Goal: Transaction & Acquisition: Purchase product/service

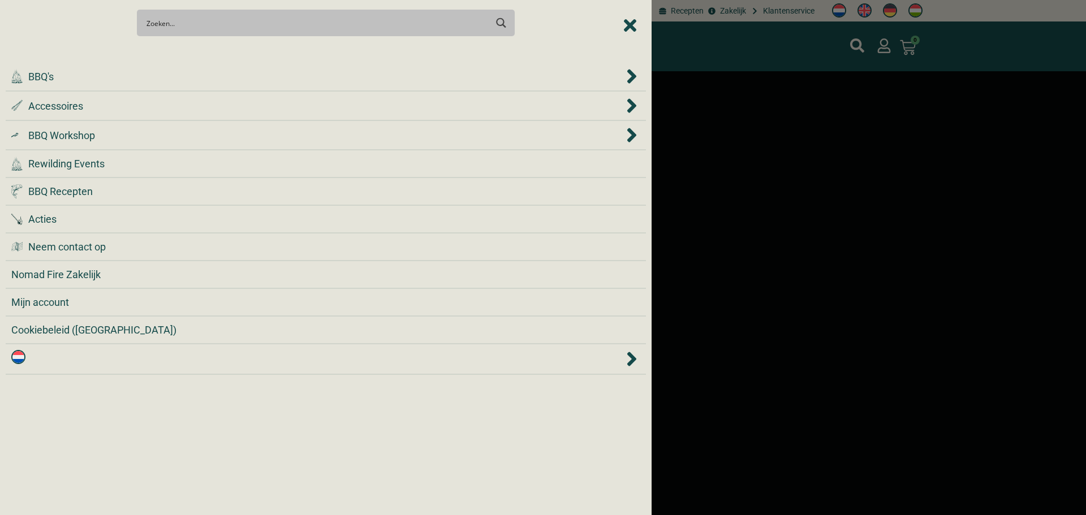
click at [196, 52] on div at bounding box center [326, 52] width 640 height 20
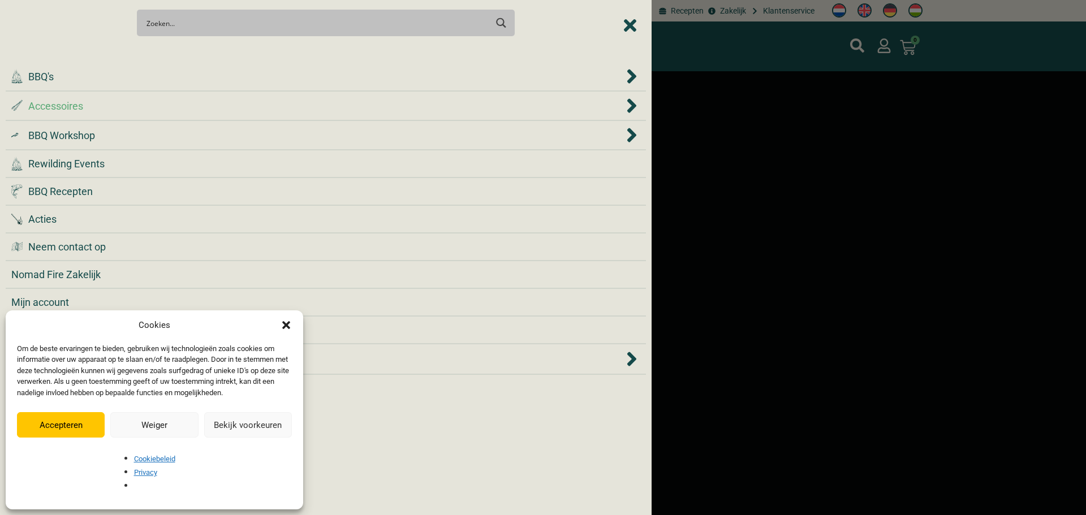
click at [188, 104] on div ".st0 { fill: #2c4a4e; } .st1 { fill: url(#Naamloos_verloop_2); } .st2 { fill: #…" at bounding box center [317, 105] width 613 height 15
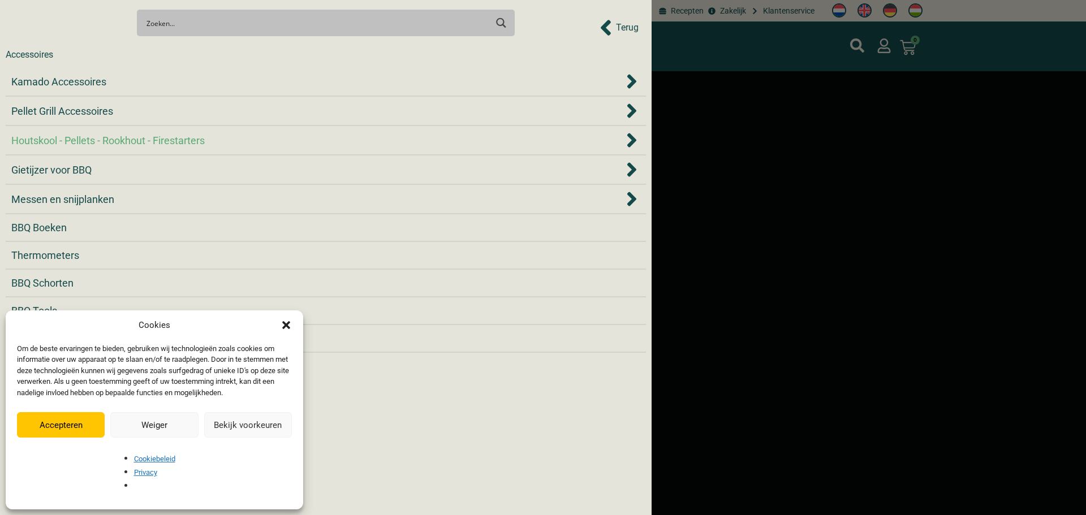
click at [225, 139] on div "Houtskool - Pellets - Rookhout - Firestarters" at bounding box center [317, 140] width 613 height 15
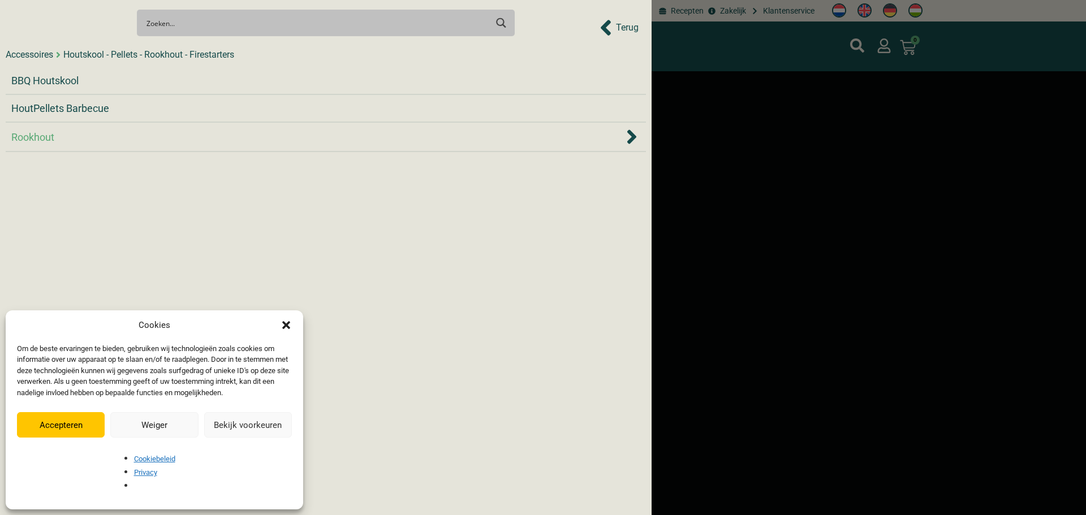
click at [96, 132] on div "Rookhout" at bounding box center [317, 137] width 613 height 15
click at [33, 60] on div "Accessoires" at bounding box center [30, 55] width 48 height 14
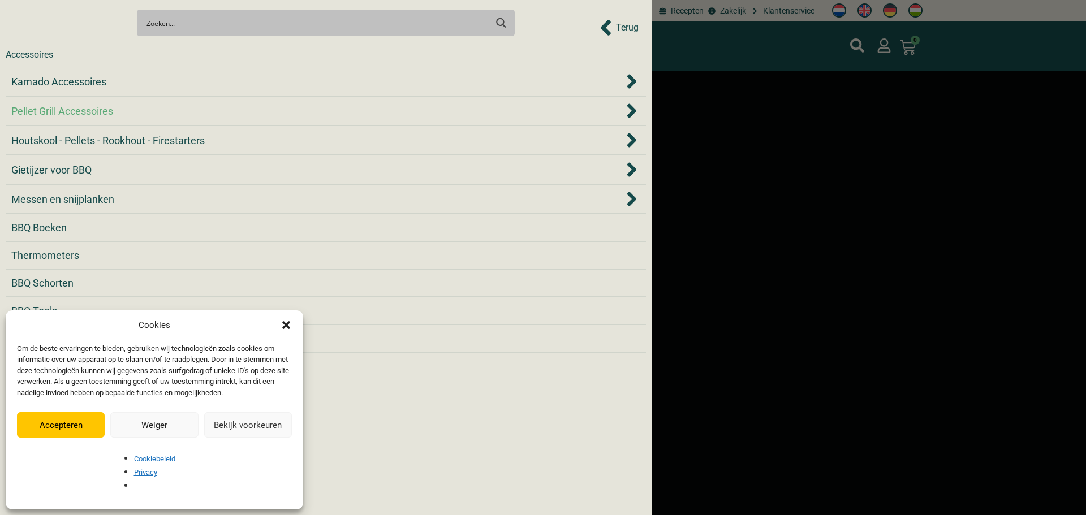
click at [101, 113] on span "Pellet Grill Accessoires" at bounding box center [62, 111] width 102 height 15
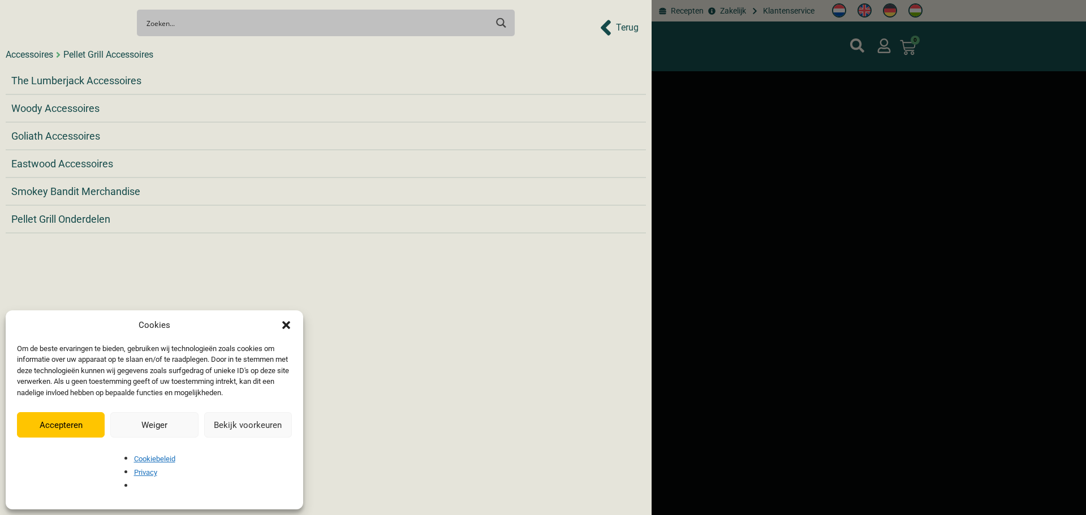
click at [35, 57] on div "Accessoires" at bounding box center [30, 55] width 48 height 14
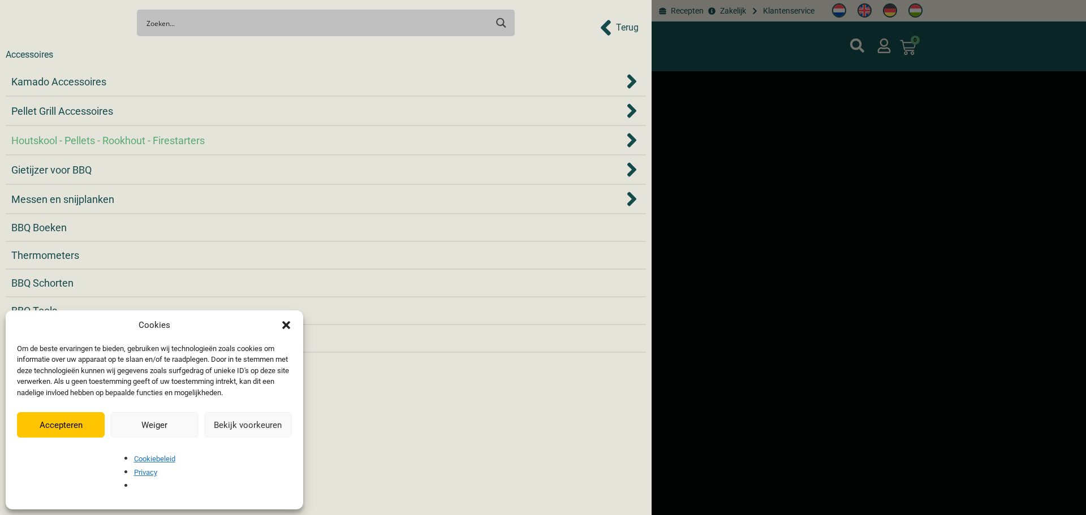
click at [93, 136] on span "Houtskool - Pellets - Rookhout - Firestarters" at bounding box center [107, 140] width 193 height 15
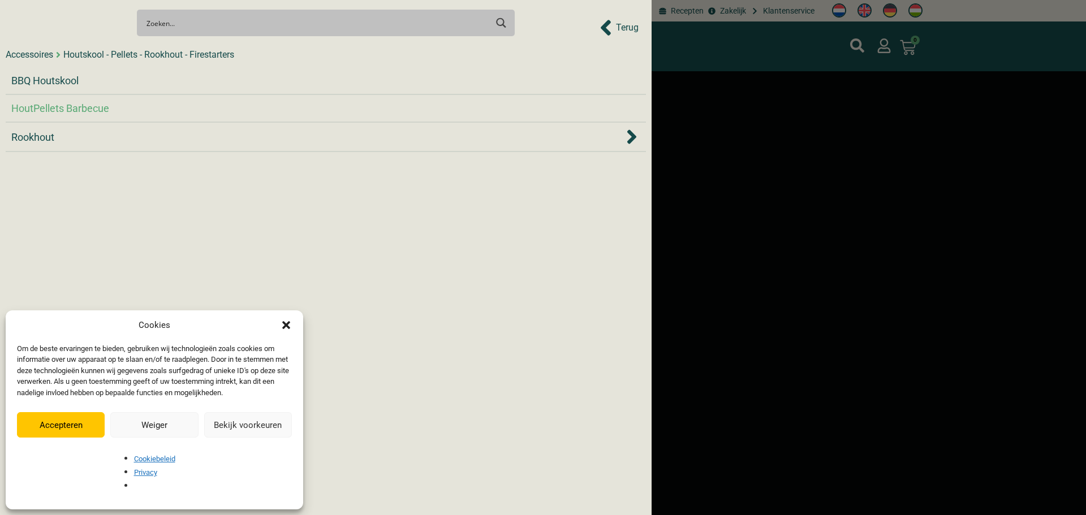
click at [89, 114] on span "HoutPellets Barbecue" at bounding box center [60, 108] width 98 height 15
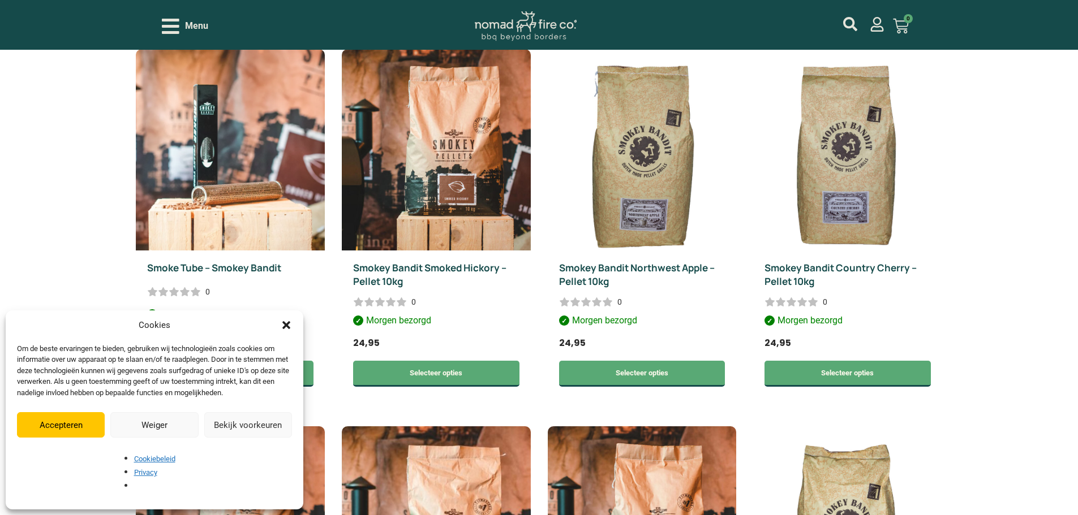
scroll to position [385, 0]
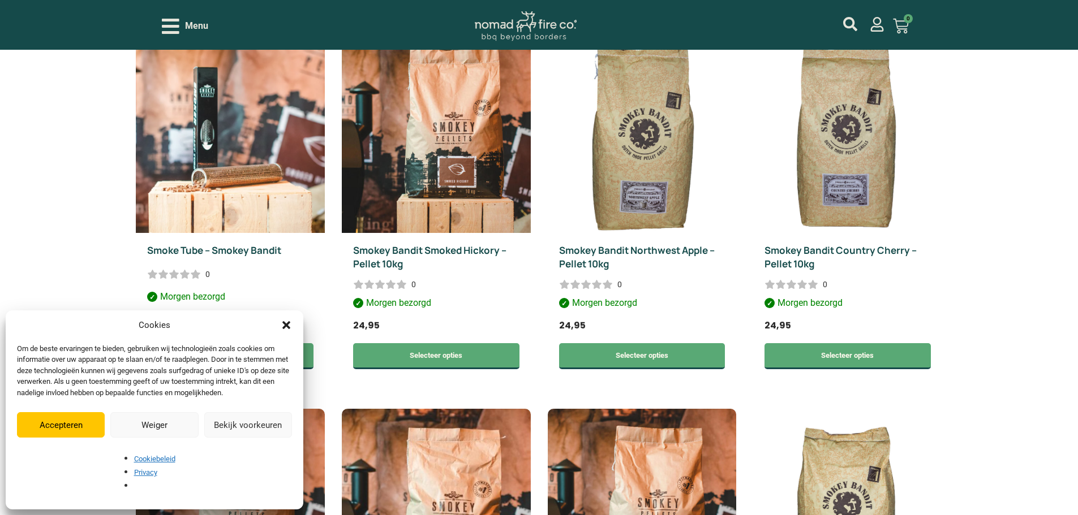
click at [97, 438] on button "Accepteren" at bounding box center [61, 424] width 88 height 25
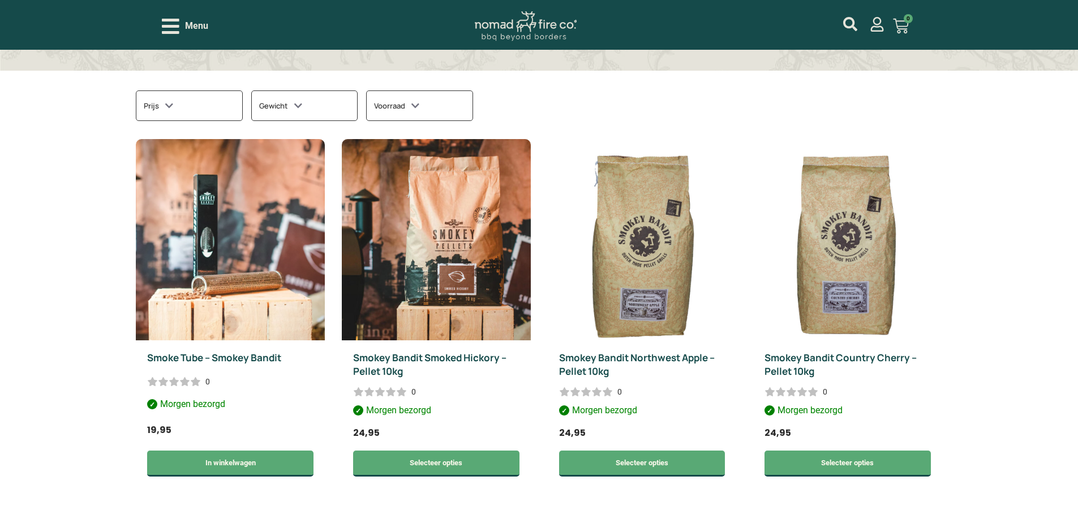
scroll to position [272, 0]
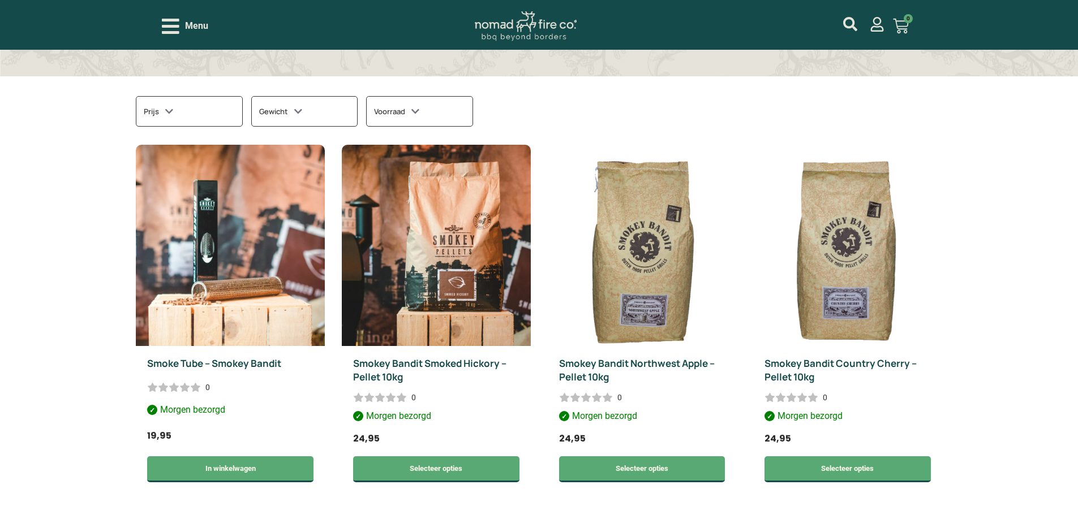
click at [304, 122] on div "Gewicht" at bounding box center [304, 111] width 106 height 31
click at [402, 119] on div "Voorraad" at bounding box center [419, 111] width 106 height 31
click at [403, 120] on div "Voorraad" at bounding box center [419, 111] width 106 height 31
click at [208, 121] on div "Prijs" at bounding box center [189, 111] width 106 height 31
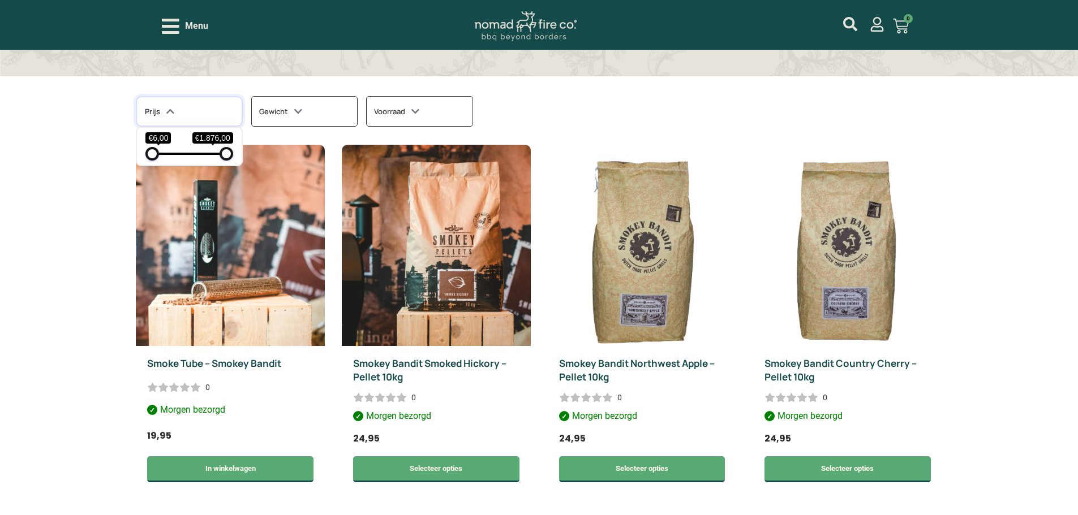
click at [213, 123] on div "Prijs" at bounding box center [189, 111] width 106 height 31
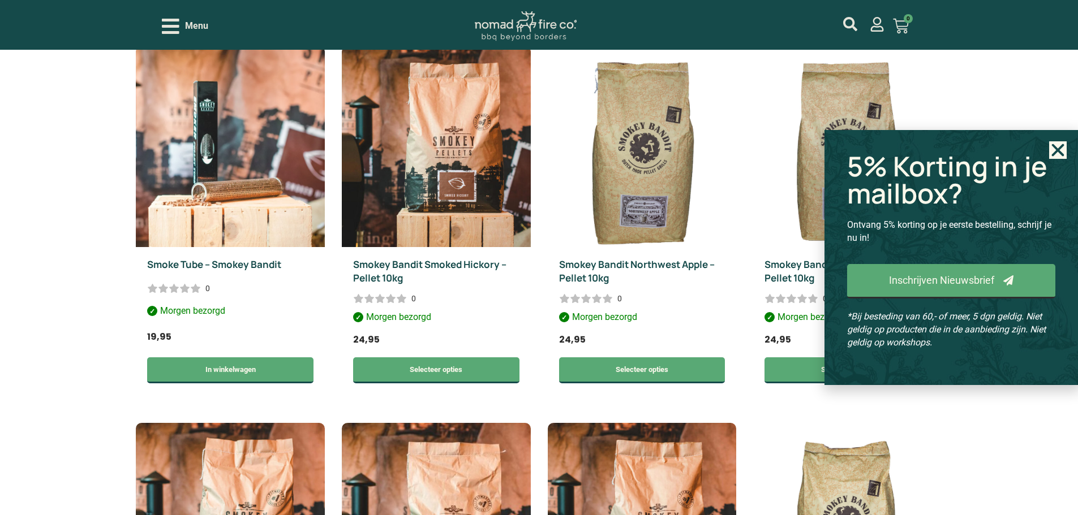
scroll to position [215, 0]
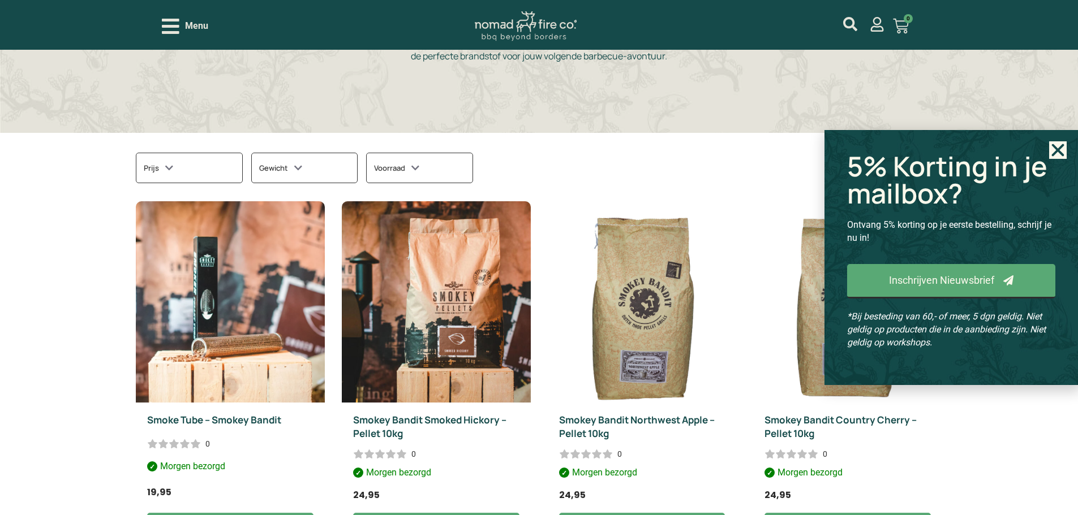
click at [1063, 145] on use "Close" at bounding box center [1058, 150] width 12 height 12
